Goal: Information Seeking & Learning: Learn about a topic

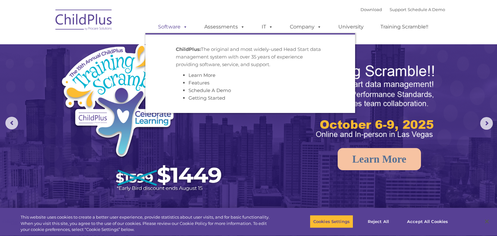
select select "MEDIUM"
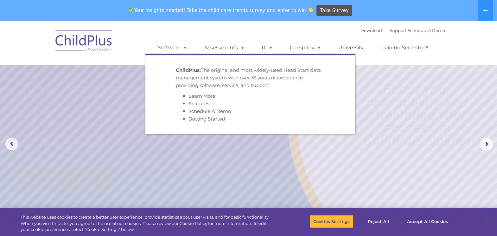
click at [185, 45] on span at bounding box center [183, 48] width 7 height 6
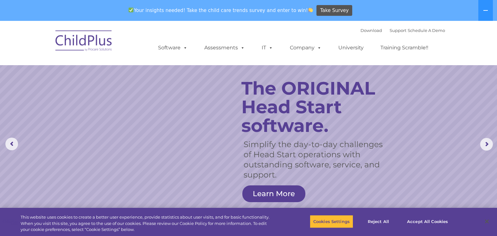
click at [152, 41] on link "Software" at bounding box center [173, 47] width 42 height 13
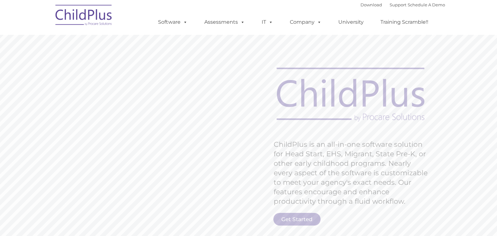
click at [469, 110] on rs-slide "Request Pricing ChildPlus is an all-in-one software solution for Head Start, EH…" at bounding box center [248, 164] width 497 height 285
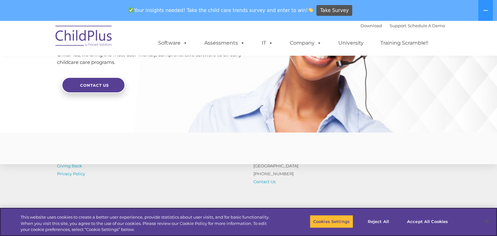
scroll to position [1567, 0]
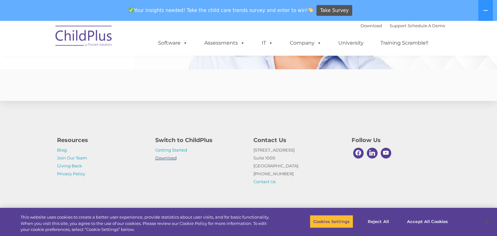
click at [164, 160] on link "Download" at bounding box center [166, 157] width 22 height 5
